Goal: Task Accomplishment & Management: Complete application form

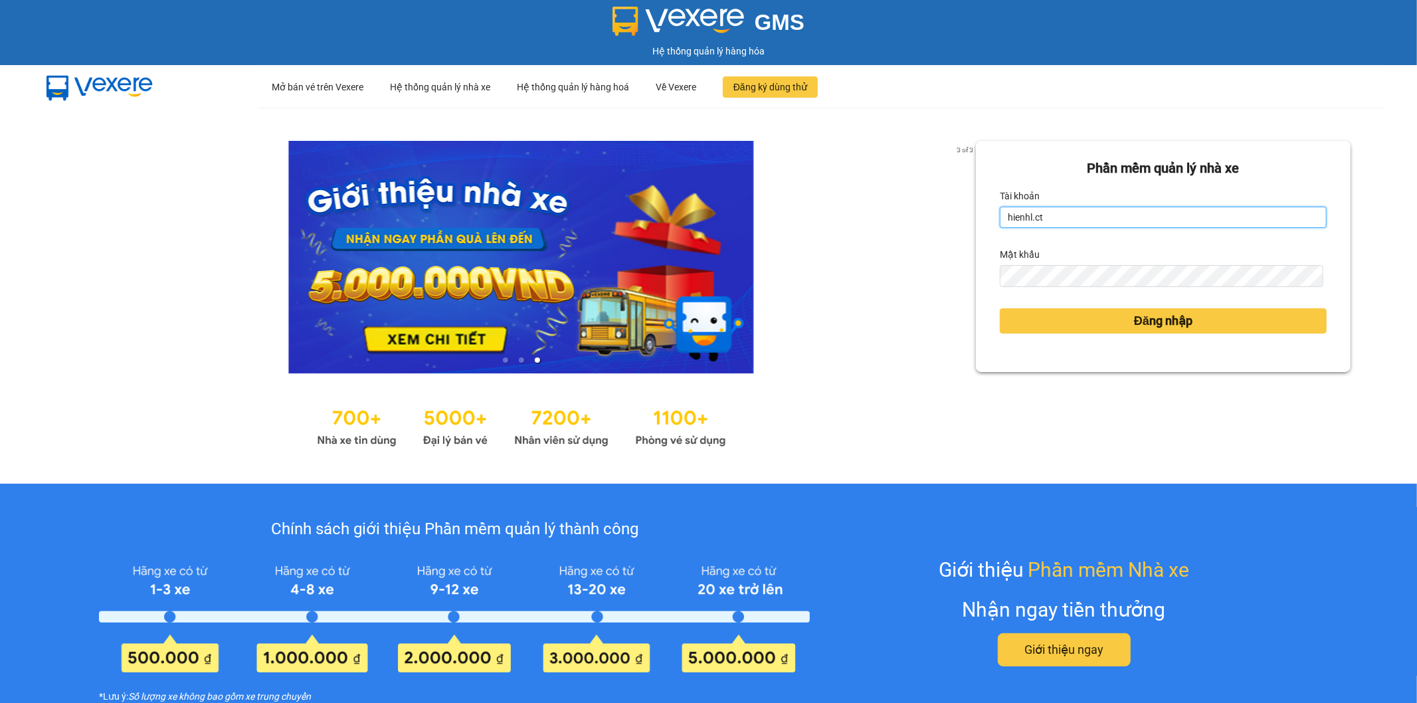
click at [1154, 219] on input "hienhl.ct" at bounding box center [1163, 217] width 327 height 21
type input "yenhl.ct"
click at [1132, 341] on form "Phần mềm quản lý nhà xe Tài khoản yenhl.ct Mật khẩu Đăng nhập" at bounding box center [1163, 256] width 327 height 197
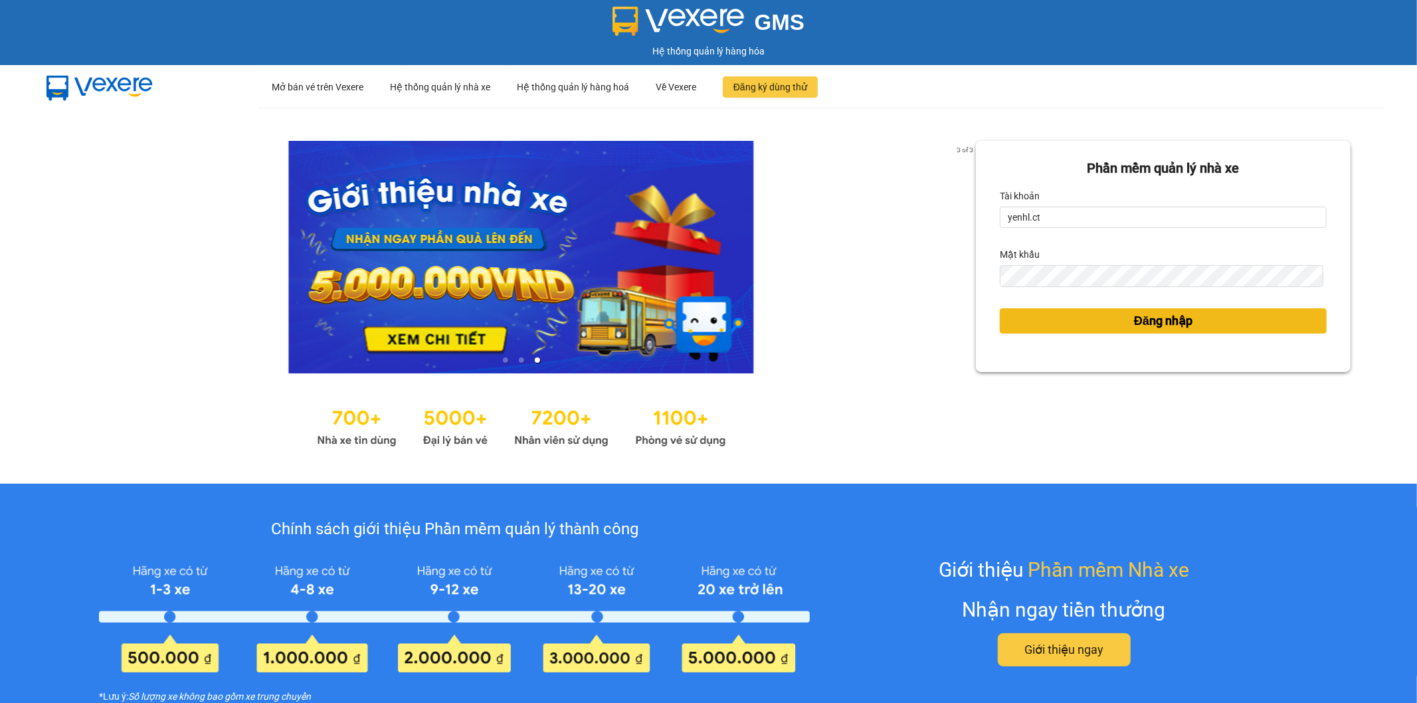
click at [1134, 330] on span "Đăng nhập" at bounding box center [1163, 321] width 58 height 19
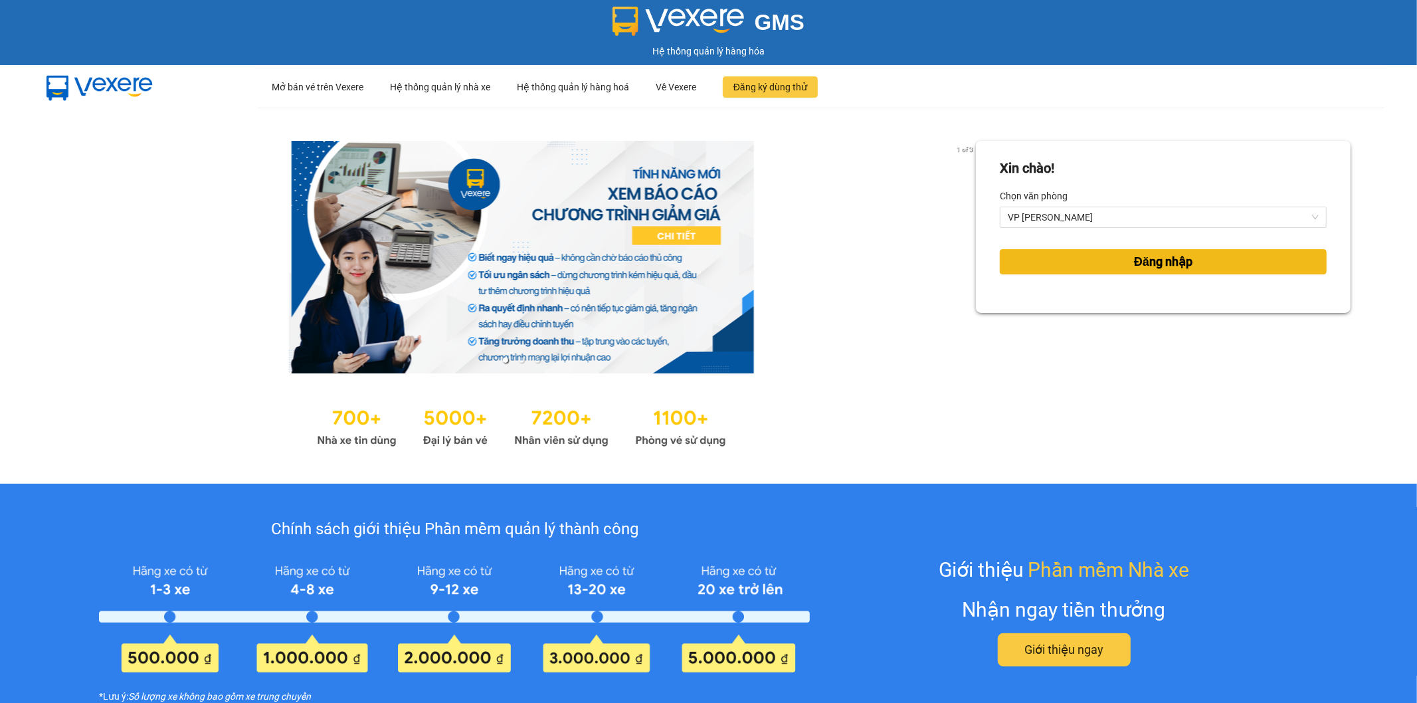
click at [1099, 259] on button "Đăng nhập" at bounding box center [1163, 261] width 327 height 25
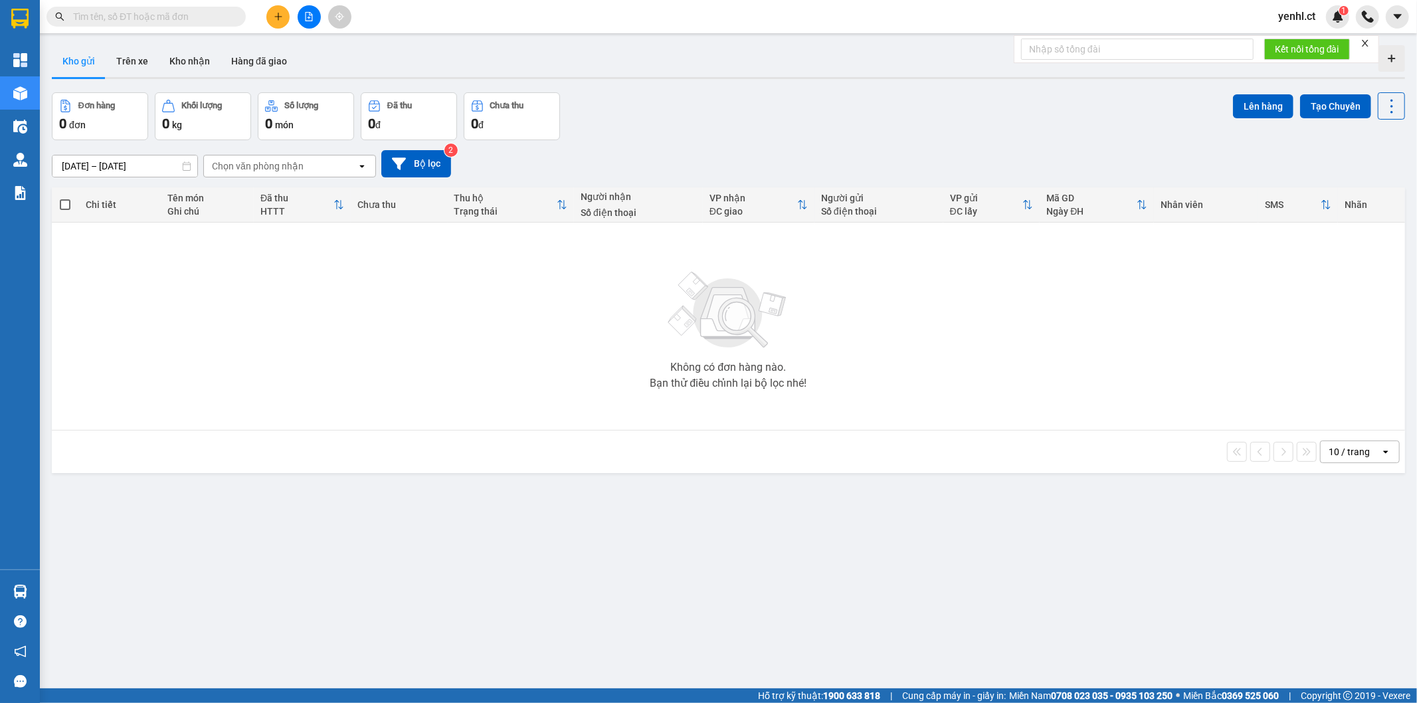
click at [160, 17] on input "text" at bounding box center [151, 16] width 157 height 15
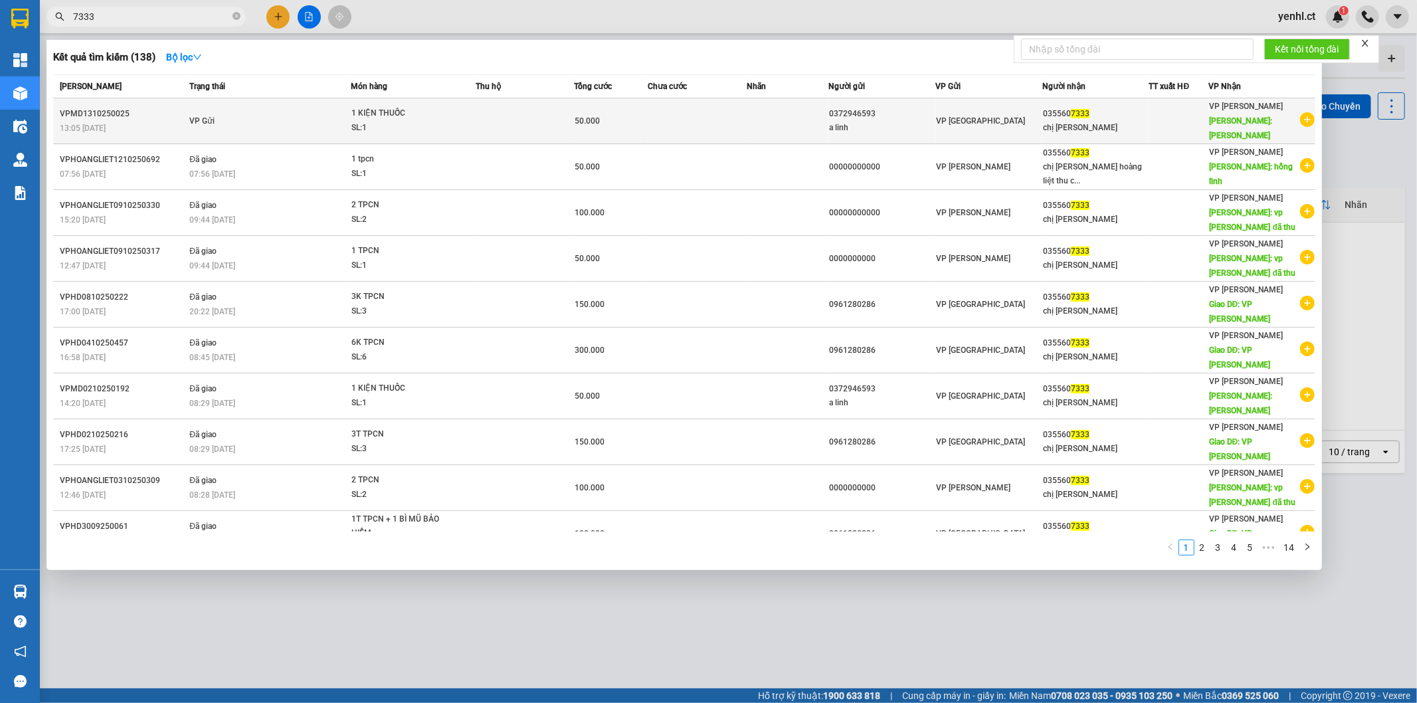
type input "7333"
click at [278, 115] on td "VP Gửi" at bounding box center [268, 121] width 164 height 46
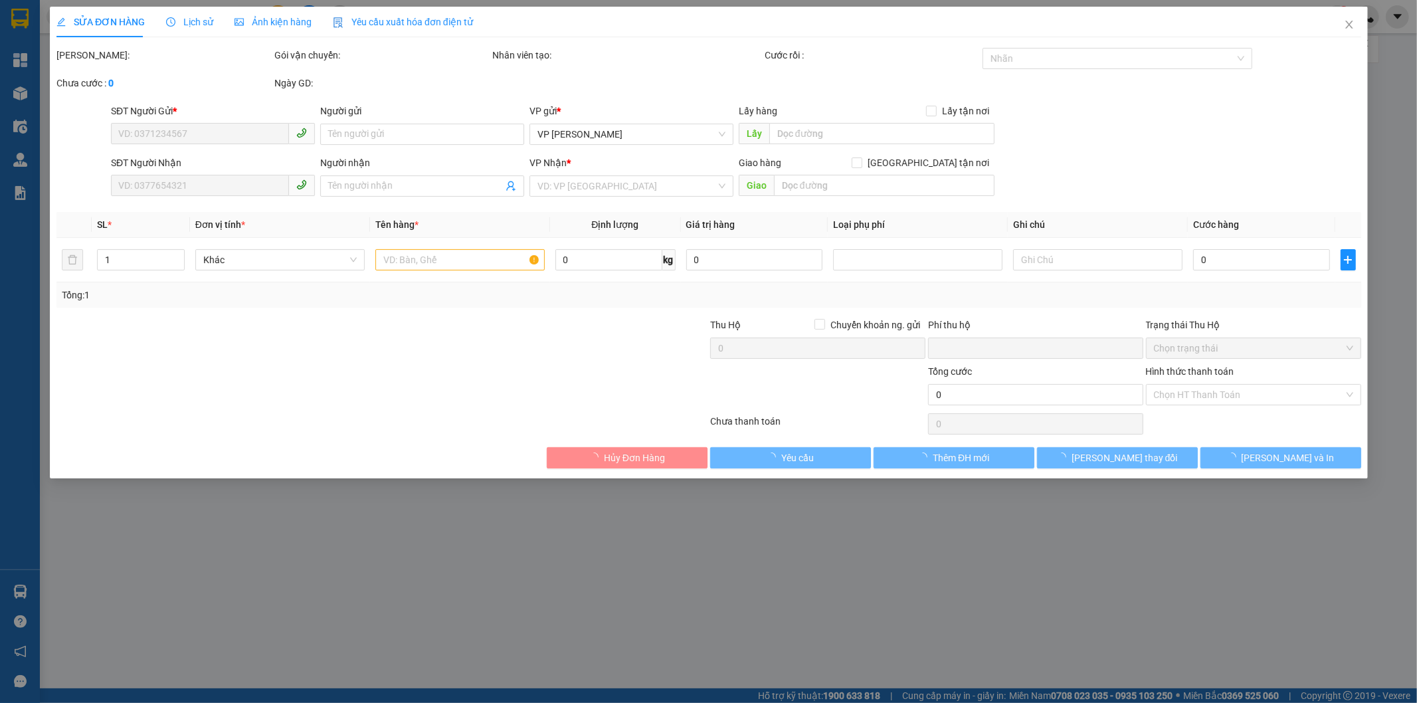
type input "0372946593"
type input "a linh"
type input "0355607333"
type input "chị tuyết"
type input "HỒNG LĨNH"
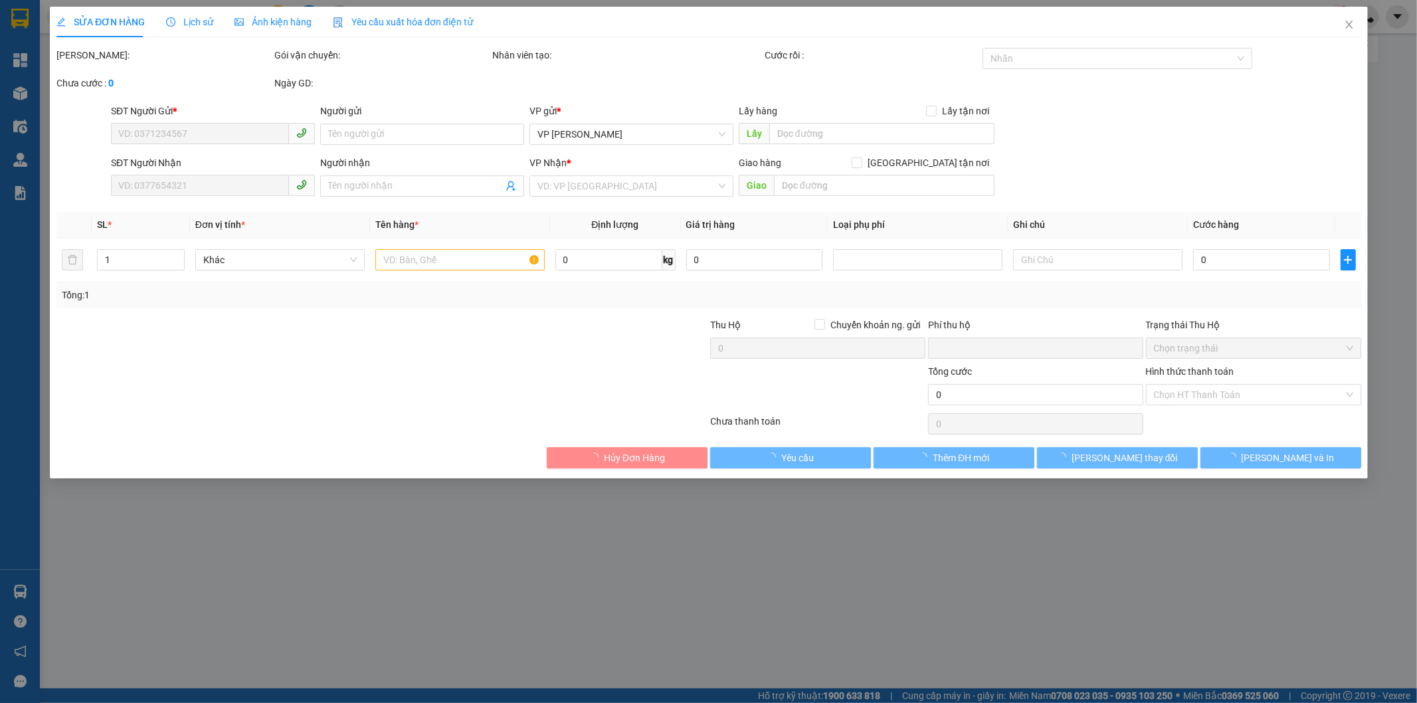
type input "0"
type input "50.000"
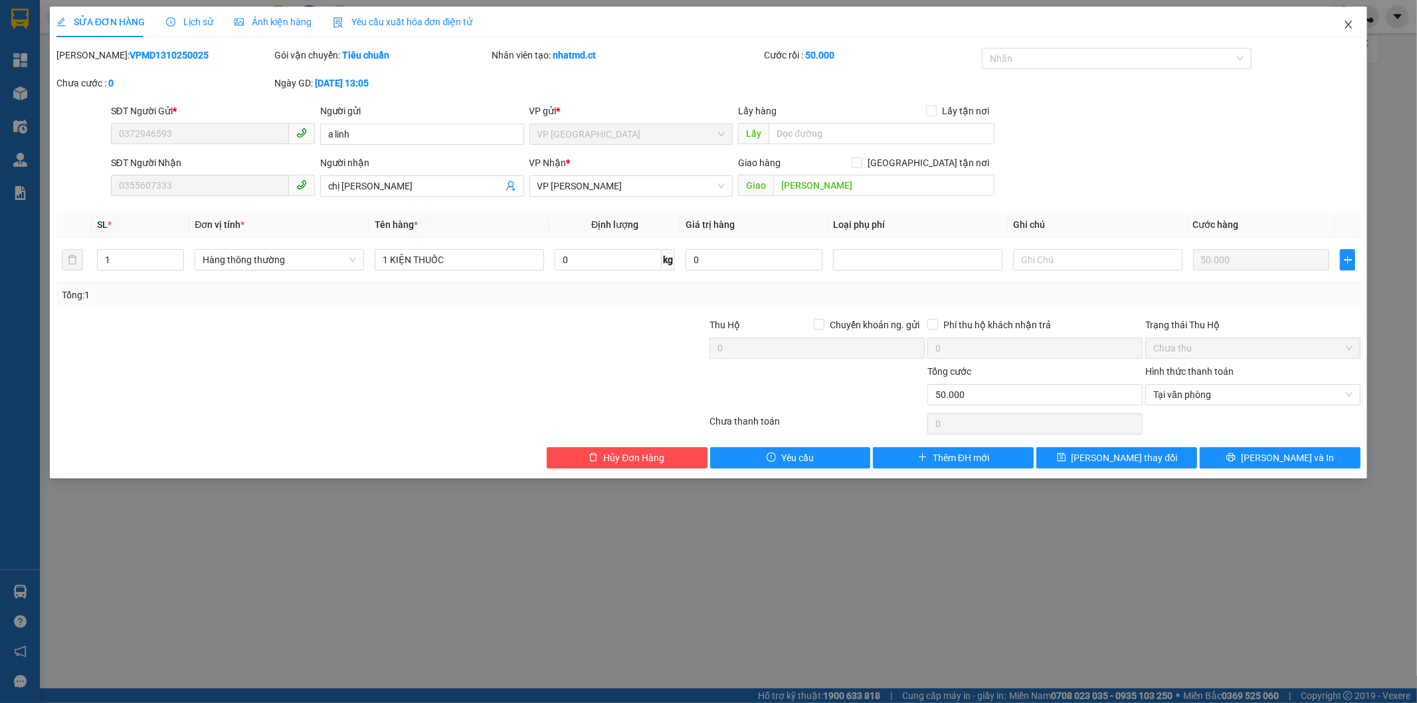
drag, startPoint x: 1351, startPoint y: 23, endPoint x: 1338, endPoint y: 27, distance: 14.3
click at [1351, 24] on icon "close" at bounding box center [1349, 24] width 11 height 11
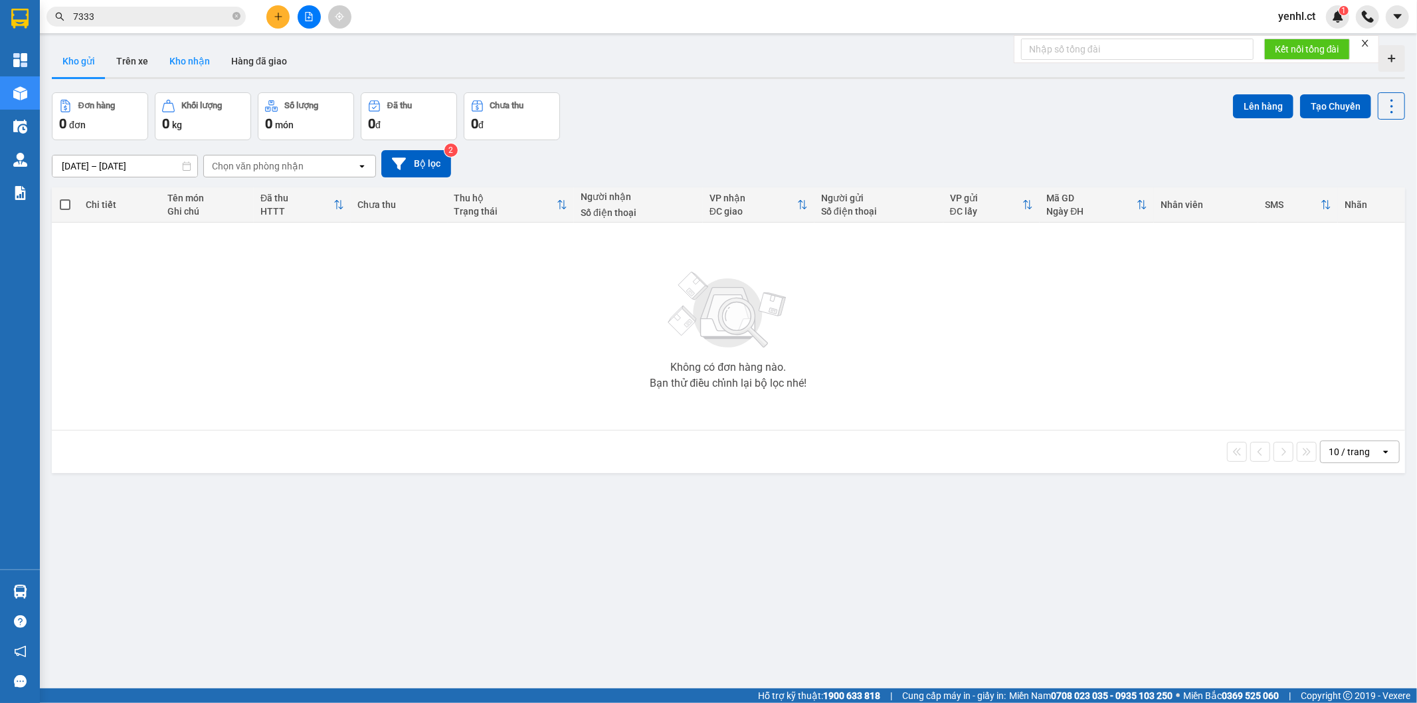
click at [196, 61] on button "Kho nhận" at bounding box center [190, 61] width 62 height 32
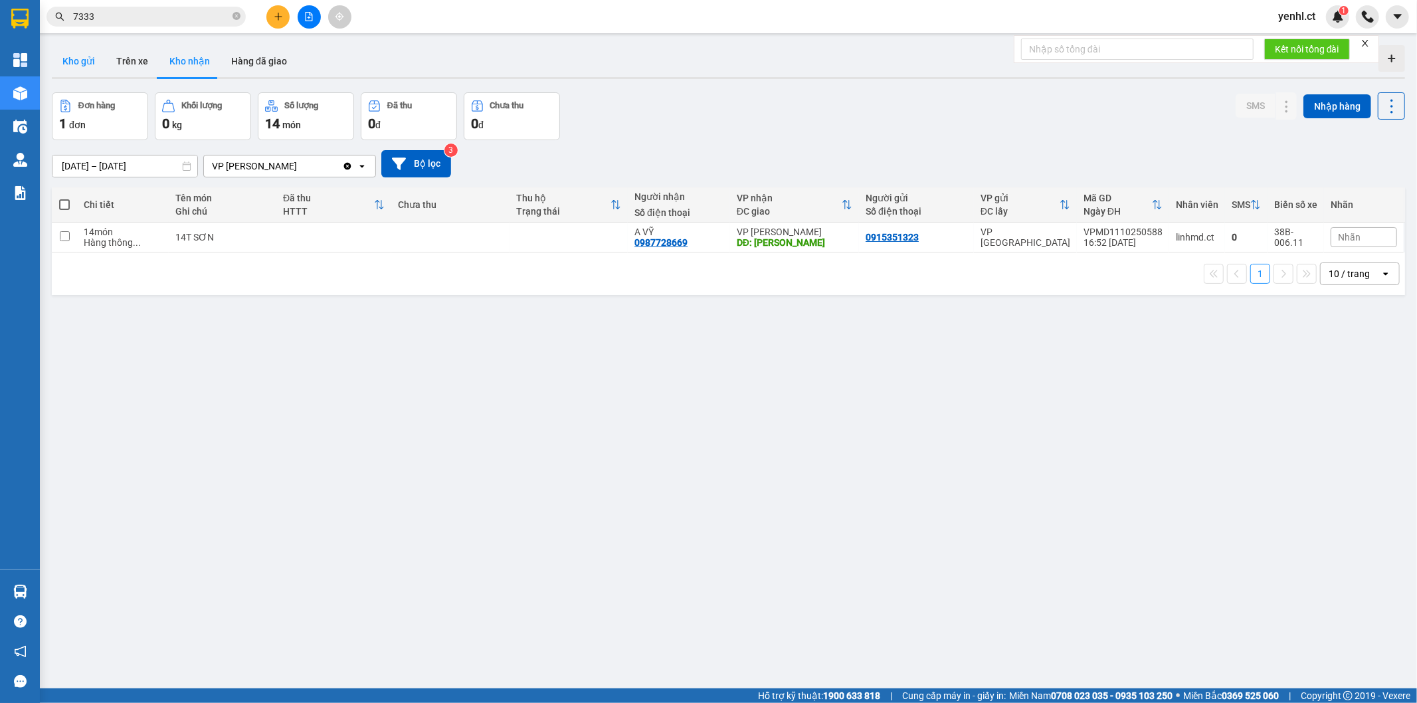
click at [80, 61] on button "Kho gửi" at bounding box center [79, 61] width 54 height 32
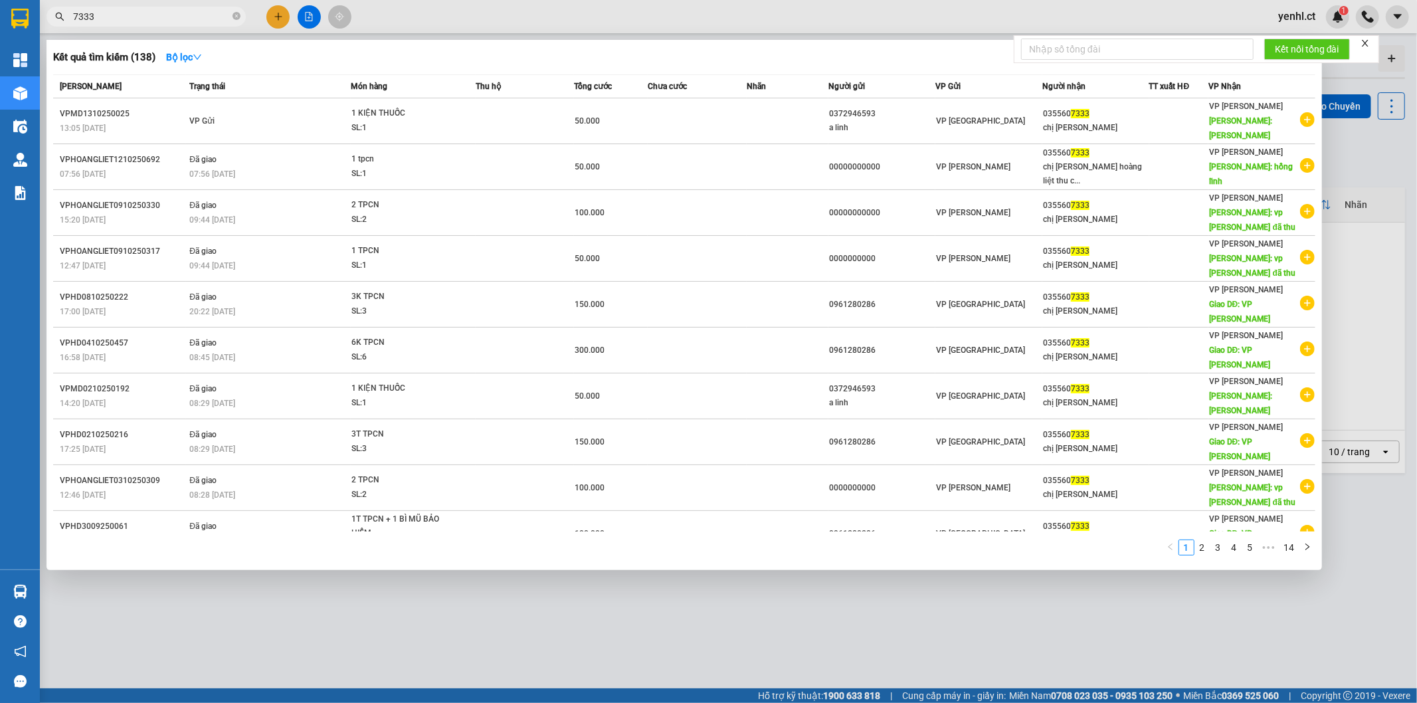
click at [114, 14] on input "7333" at bounding box center [151, 16] width 157 height 15
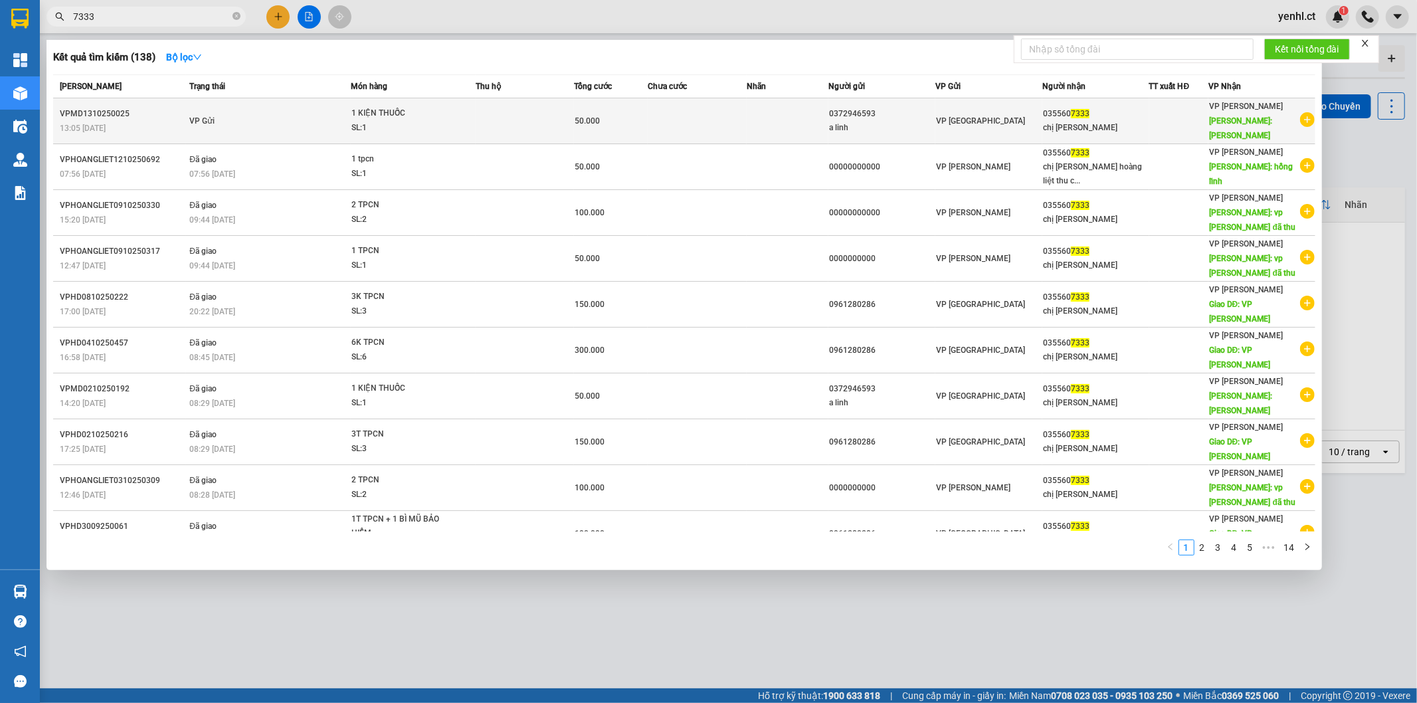
click at [237, 109] on td "VP Gửi" at bounding box center [268, 121] width 164 height 46
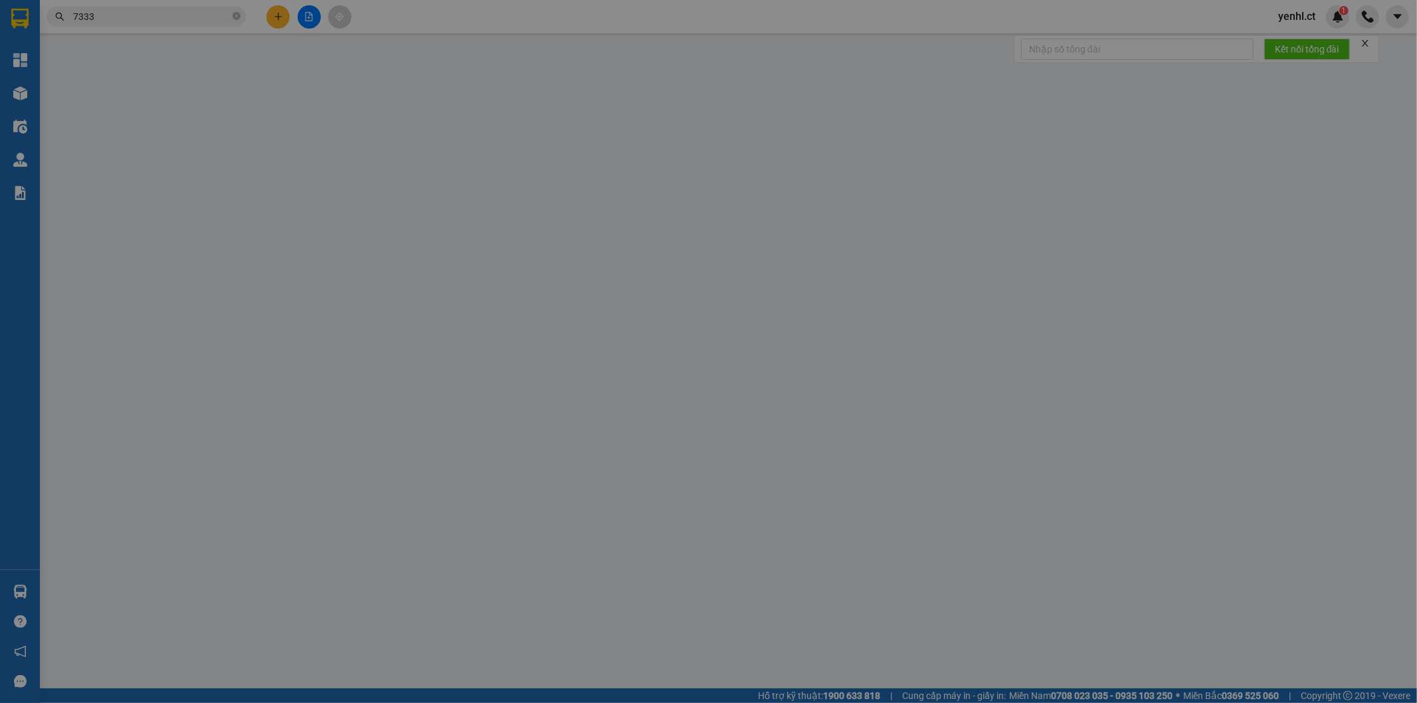
type input "0372946593"
type input "a linh"
type input "0355607333"
type input "chị tuyết"
type input "HỒNG LĨNH"
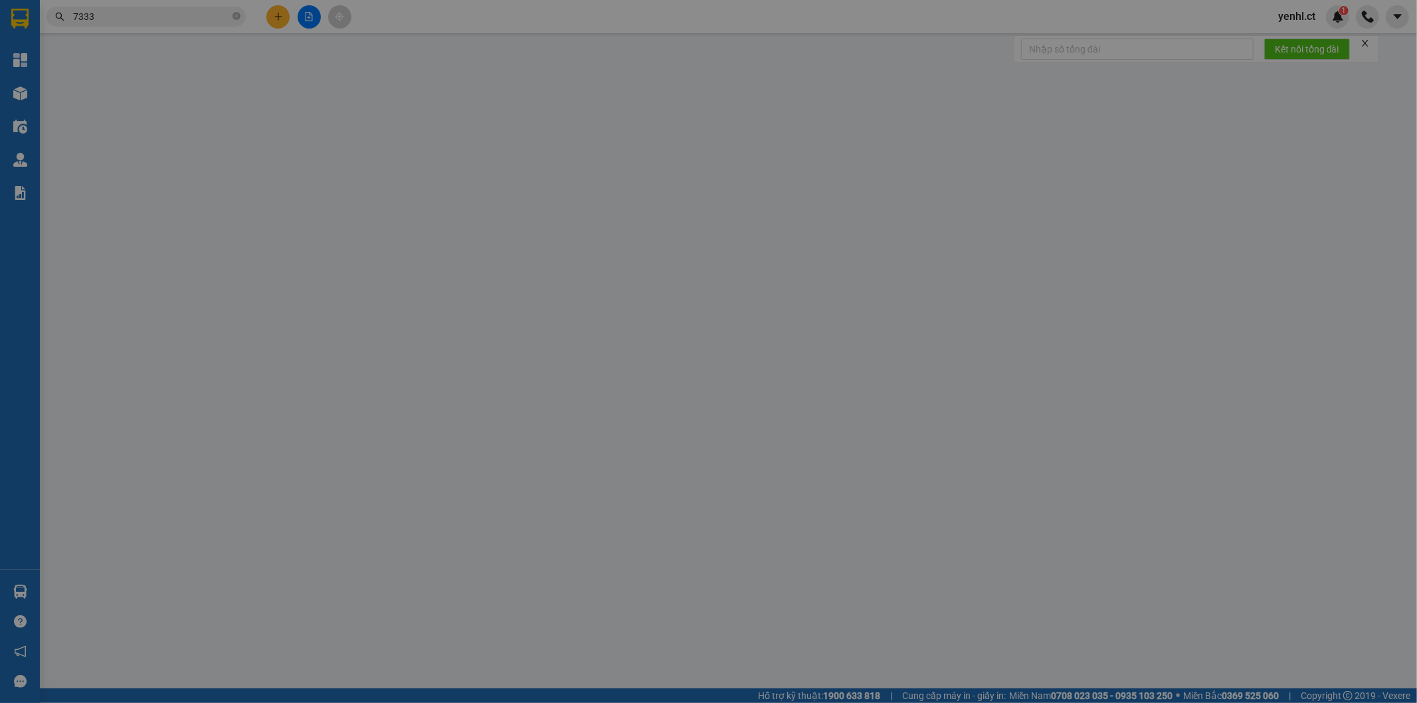
type input "0"
type input "50.000"
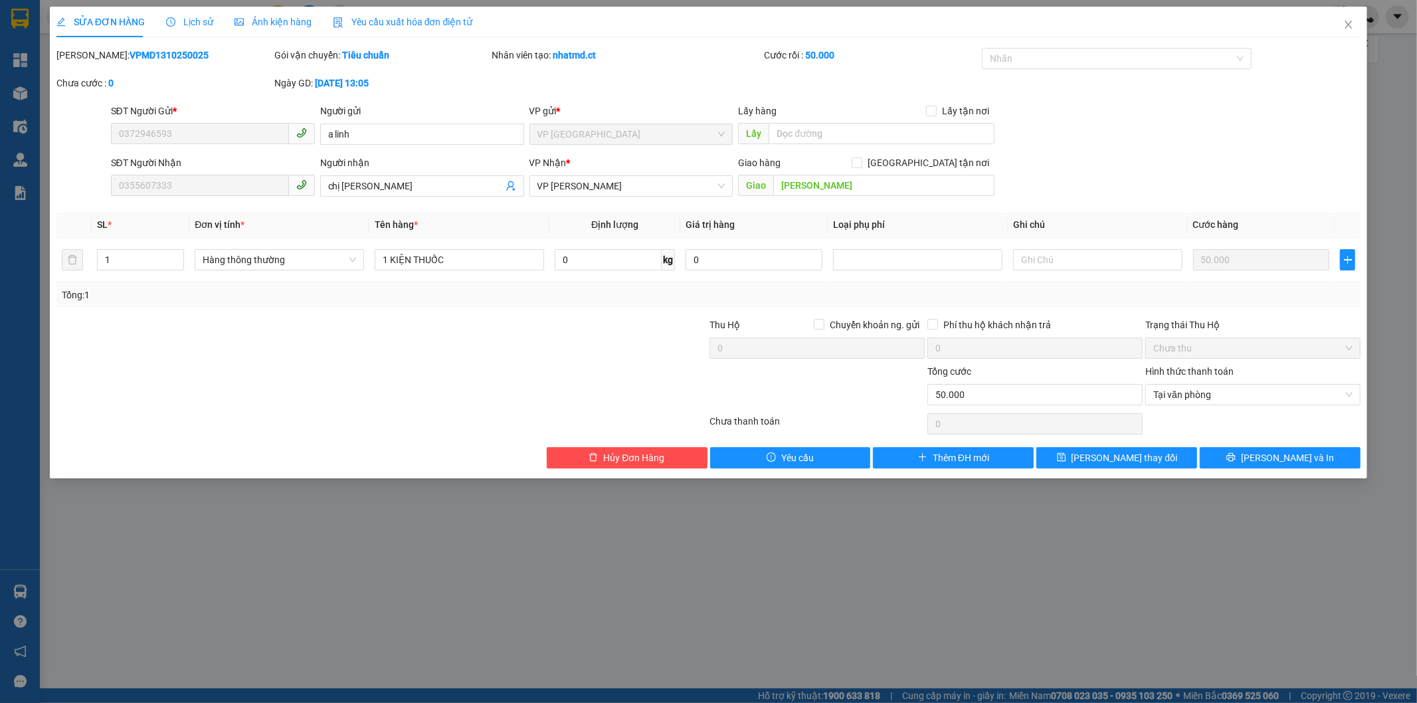
click at [203, 20] on span "Lịch sử" at bounding box center [189, 22] width 47 height 11
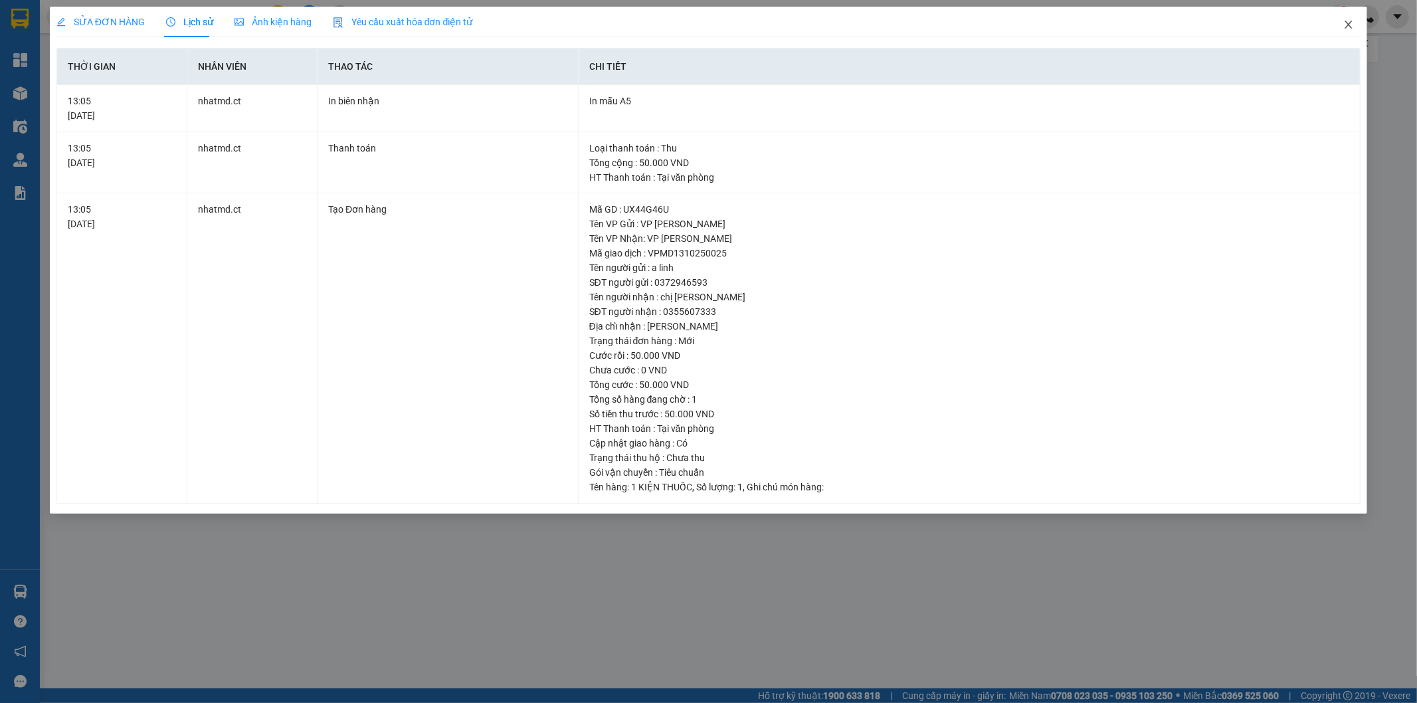
click at [1351, 23] on icon "close" at bounding box center [1349, 25] width 7 height 8
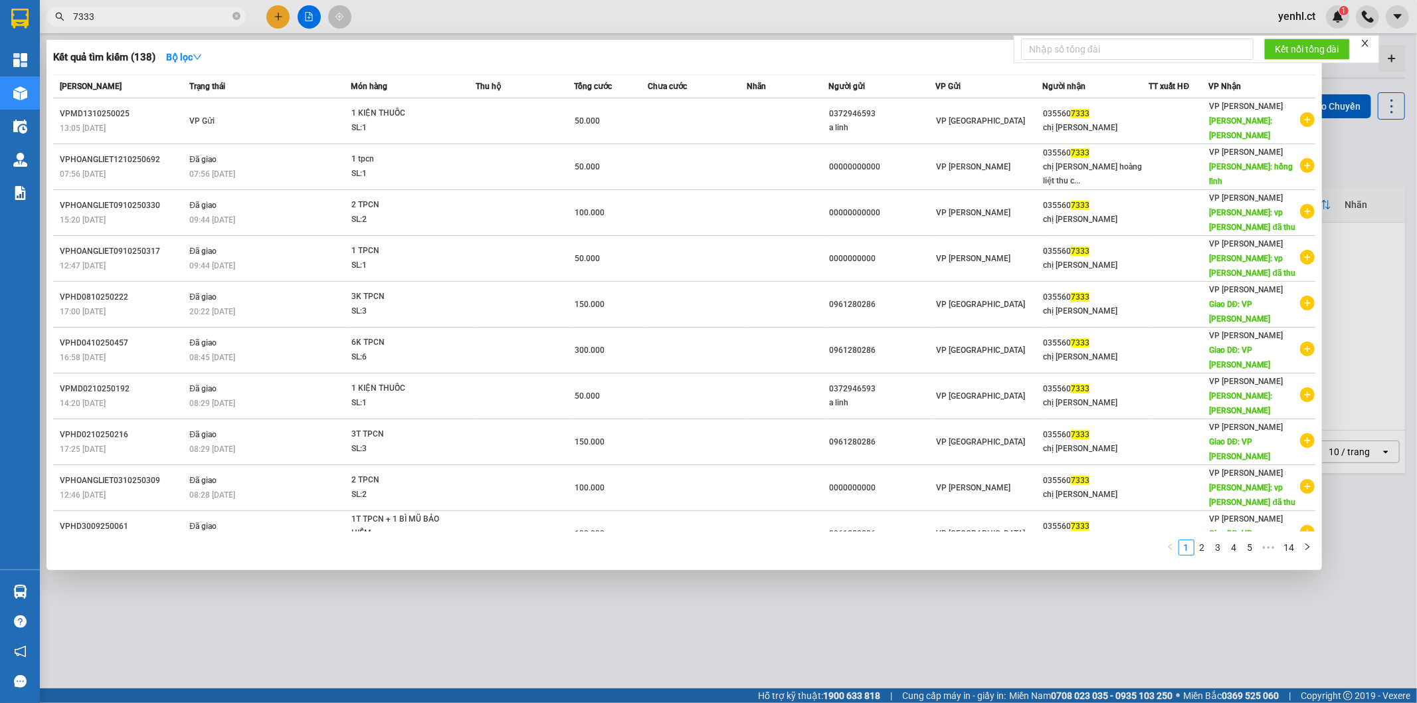
click at [153, 17] on input "7333" at bounding box center [151, 16] width 157 height 15
click at [73, 17] on input "7333" at bounding box center [151, 16] width 157 height 15
type input "0355607333"
